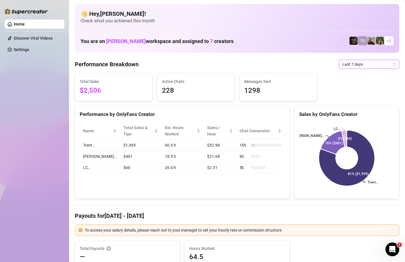
click at [394, 63] on icon "calendar" at bounding box center [394, 64] width 3 height 3
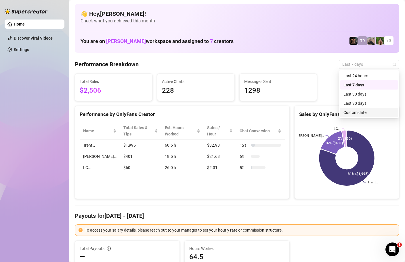
click at [352, 112] on div "Custom date" at bounding box center [368, 112] width 51 height 6
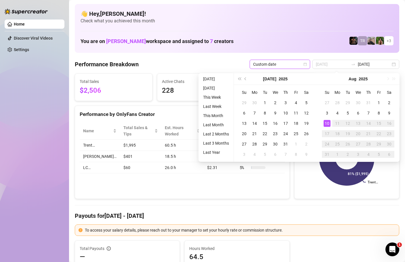
type input "[DATE]"
click at [328, 122] on div "10" at bounding box center [326, 123] width 7 height 7
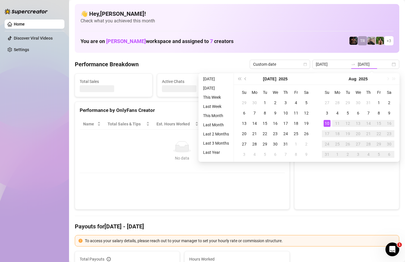
type input "[DATE]"
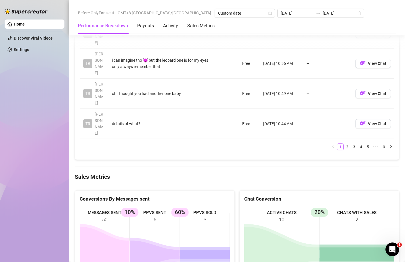
scroll to position [768, 0]
